Goal: Transaction & Acquisition: Purchase product/service

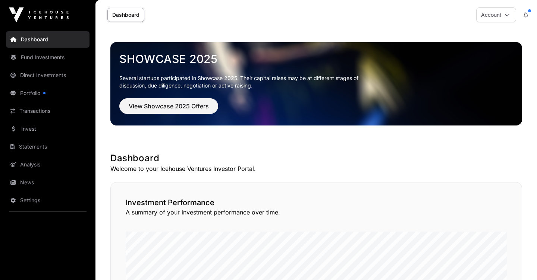
click at [55, 78] on link "Direct Investments" at bounding box center [48, 75] width 84 height 16
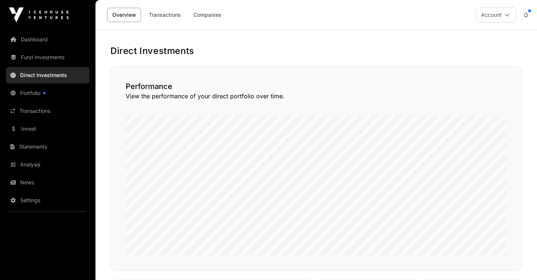
click at [30, 126] on link "Invest" at bounding box center [48, 129] width 84 height 16
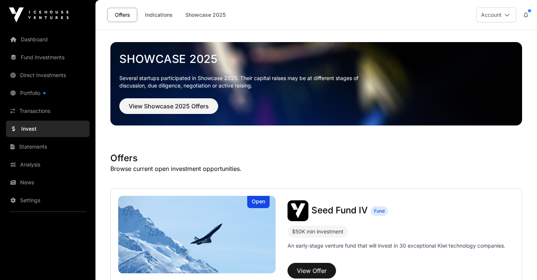
click at [315, 161] on h1 "Offers" at bounding box center [316, 158] width 412 height 12
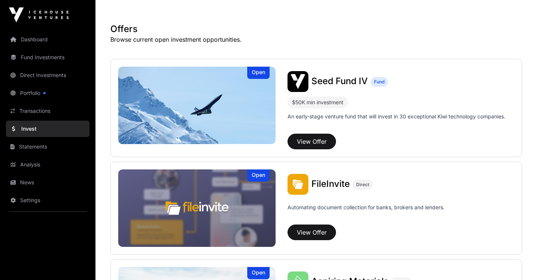
scroll to position [138, 0]
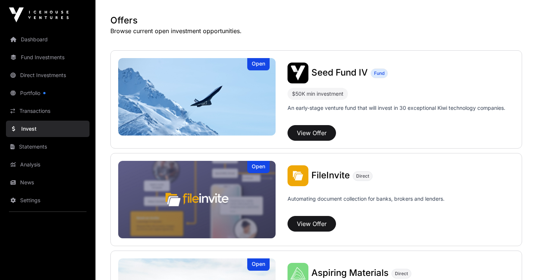
click at [318, 133] on button "View Offer" at bounding box center [311, 133] width 48 height 16
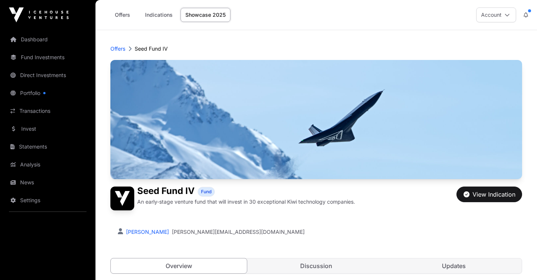
click at [393, 208] on div "Seed Fund IV Fund An early-stage venture fund that will invest in 30 exceptiona…" at bounding box center [316, 199] width 412 height 24
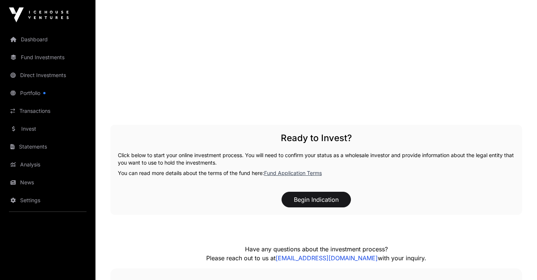
scroll to position [957, 0]
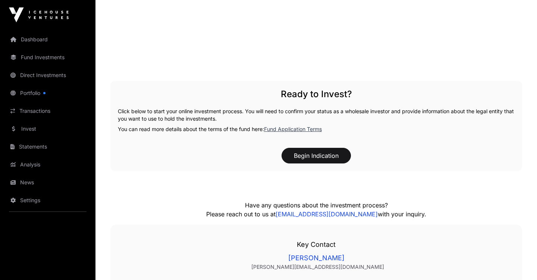
click at [319, 155] on button "Begin Indication" at bounding box center [315, 156] width 69 height 16
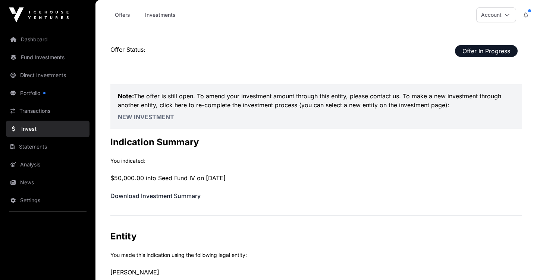
click at [383, 97] on p "Note: The offer is still open. To amend your investment amount through this ent…" at bounding box center [316, 101] width 397 height 18
click at [404, 176] on p "$50,000.00 into Seed Fund IV on [DATE]" at bounding box center [316, 178] width 412 height 9
click at [239, 144] on h2 "Indication Summary" at bounding box center [316, 142] width 412 height 12
click at [324, 148] on h2 "Indication Summary" at bounding box center [316, 142] width 412 height 12
